Goal: Task Accomplishment & Management: Manage account settings

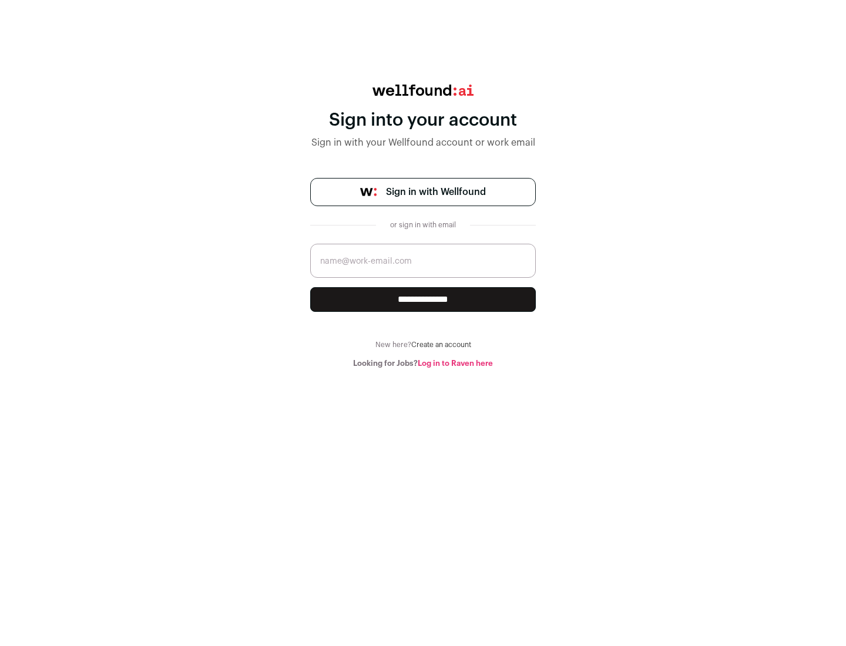
click at [435, 192] on span "Sign in with Wellfound" at bounding box center [436, 192] width 100 height 14
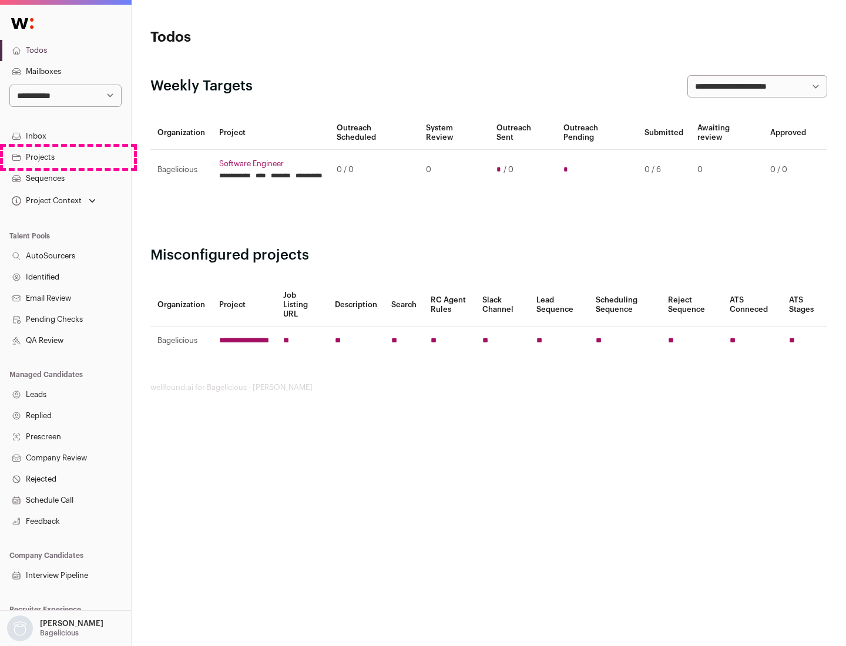
click at [65, 157] on link "Projects" at bounding box center [65, 157] width 131 height 21
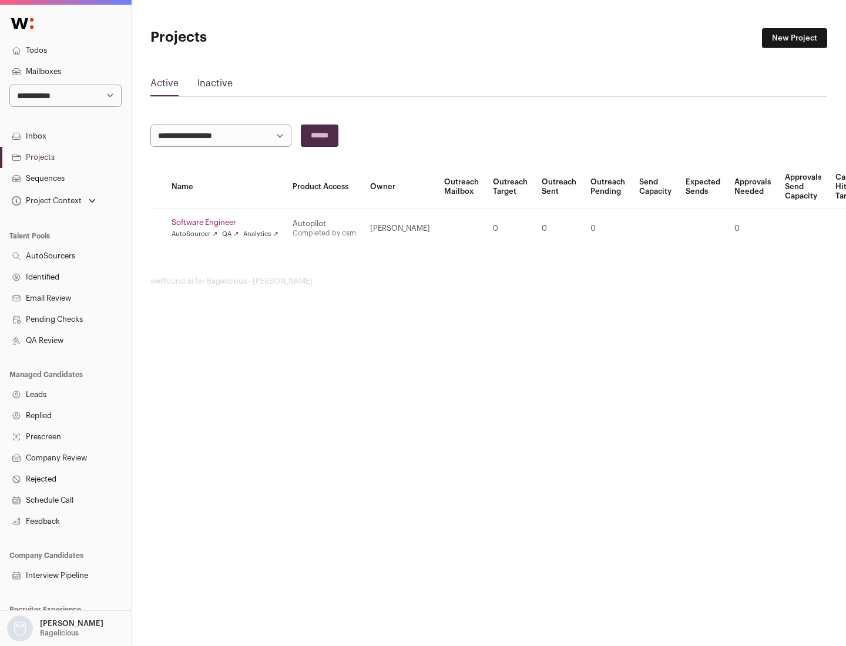
click at [228, 223] on link "Software Engineer" at bounding box center [224, 222] width 107 height 9
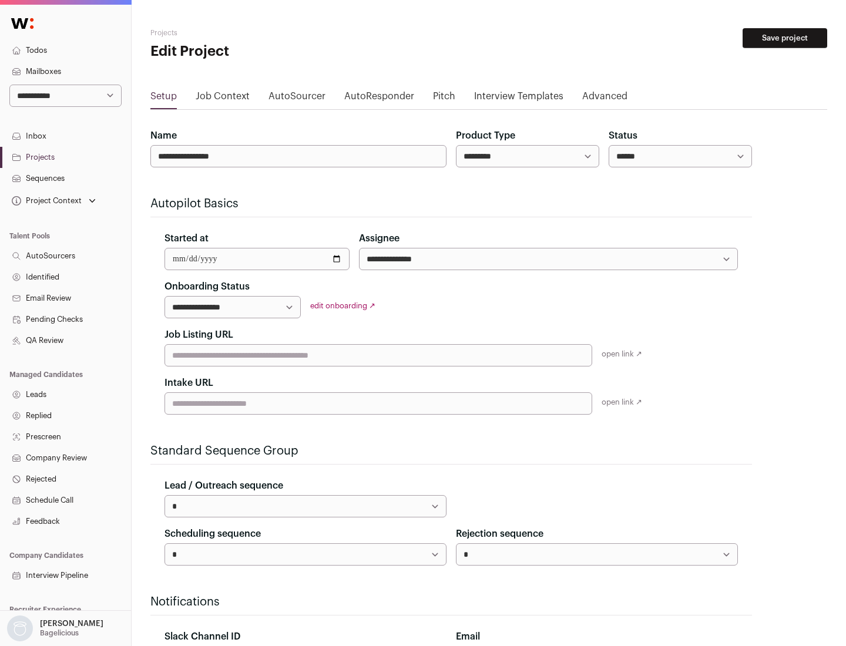
click at [785, 38] on button "Save project" at bounding box center [784, 38] width 85 height 20
